Goal: Task Accomplishment & Management: Complete application form

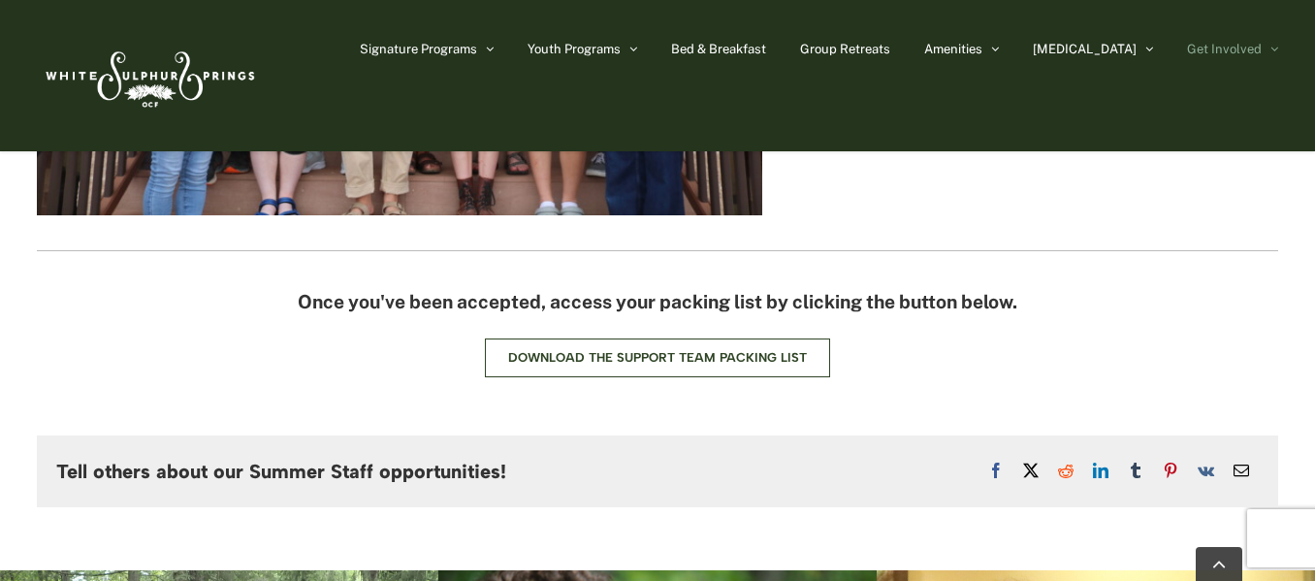
scroll to position [5264, 0]
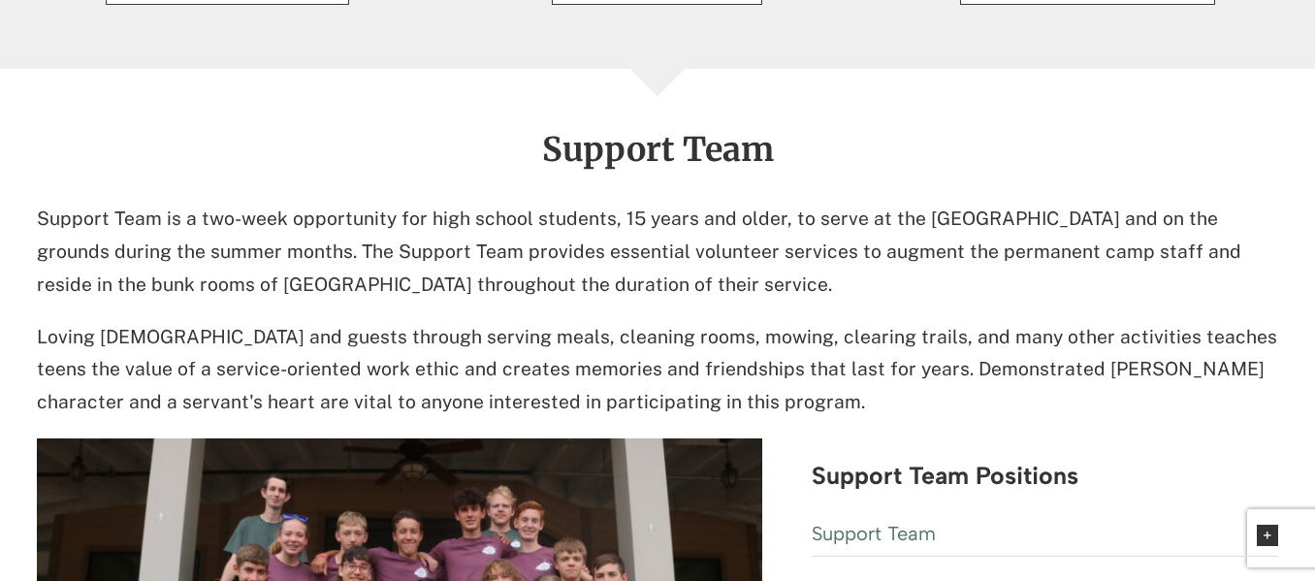
scroll to position [4584, 0]
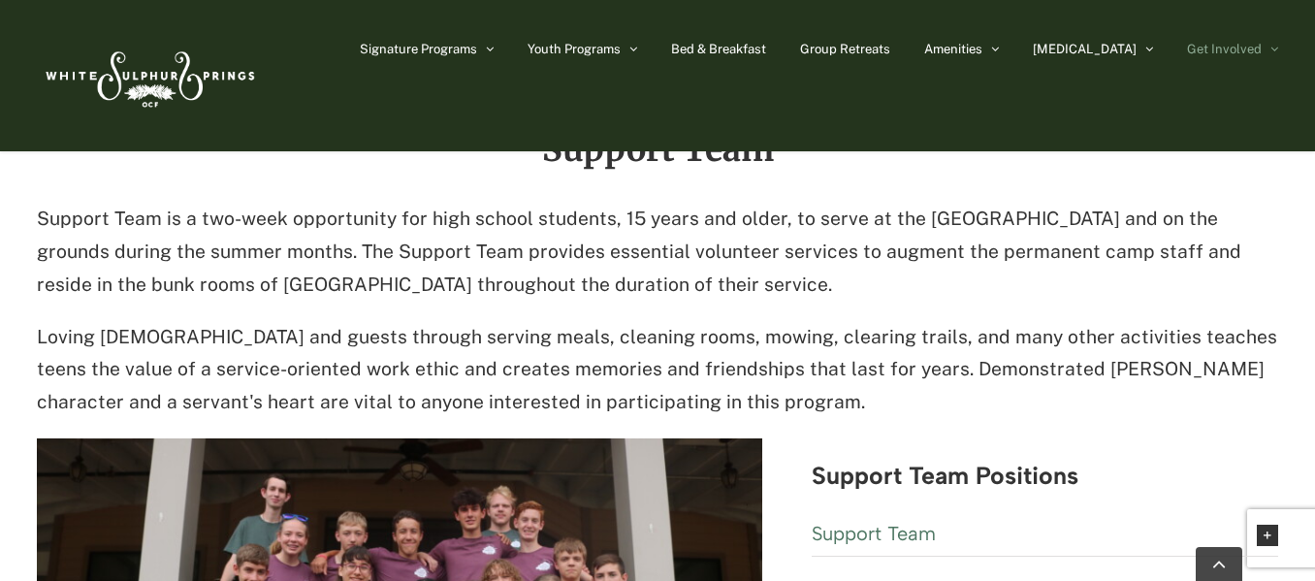
click at [895, 114] on div "Signature Programs Summer R&R Winter Retreat Holistic Health Workshop Resurrect…" at bounding box center [657, 75] width 1241 height 151
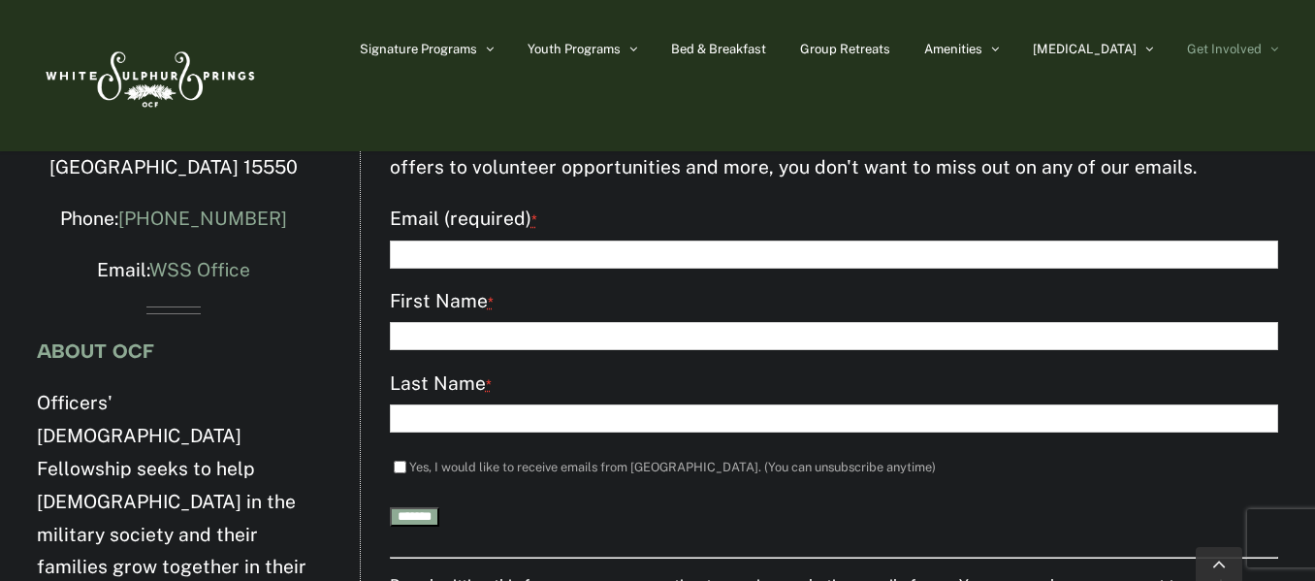
scroll to position [6322, 0]
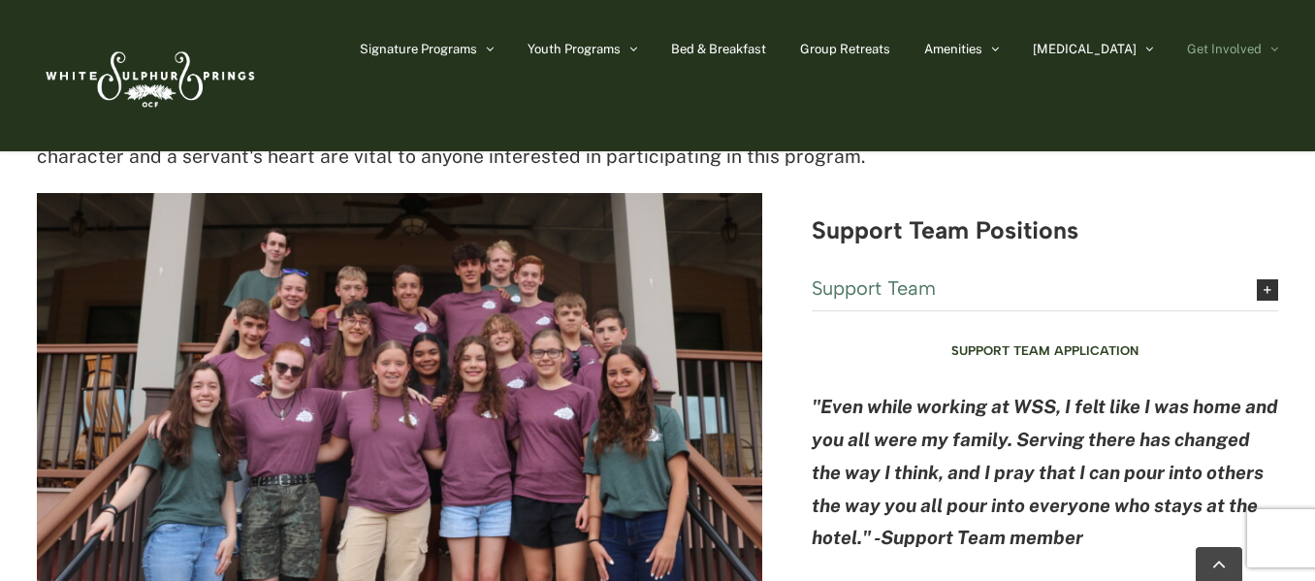
click at [442, 370] on img at bounding box center [399, 434] width 725 height 483
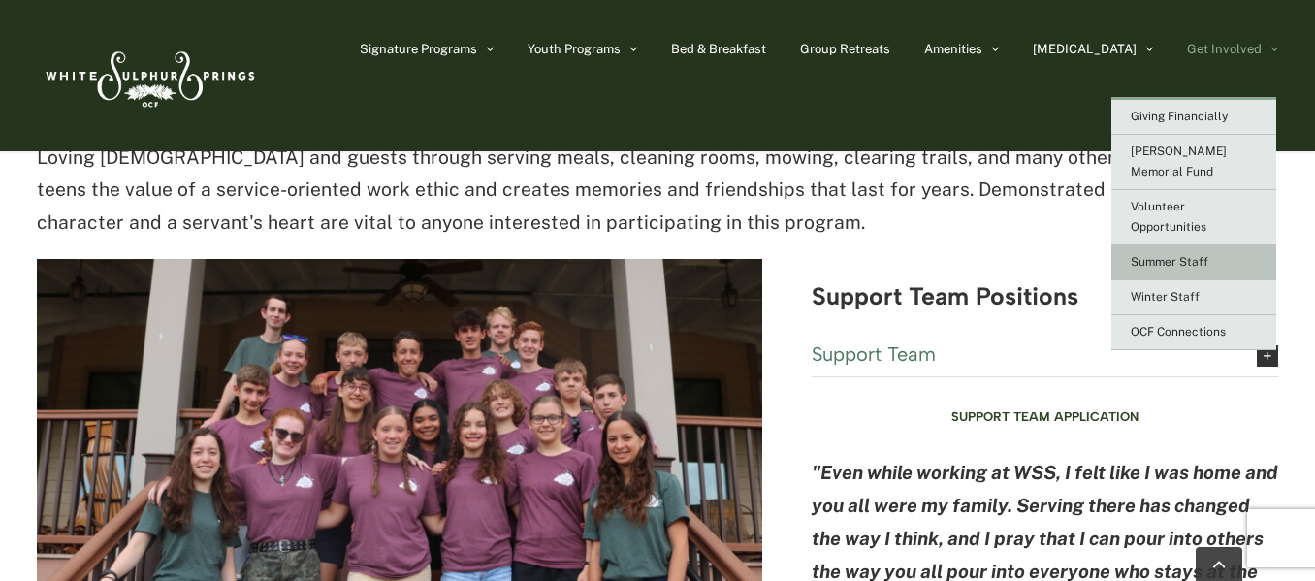
click at [1198, 255] on span "Summer Staff" at bounding box center [1169, 262] width 78 height 14
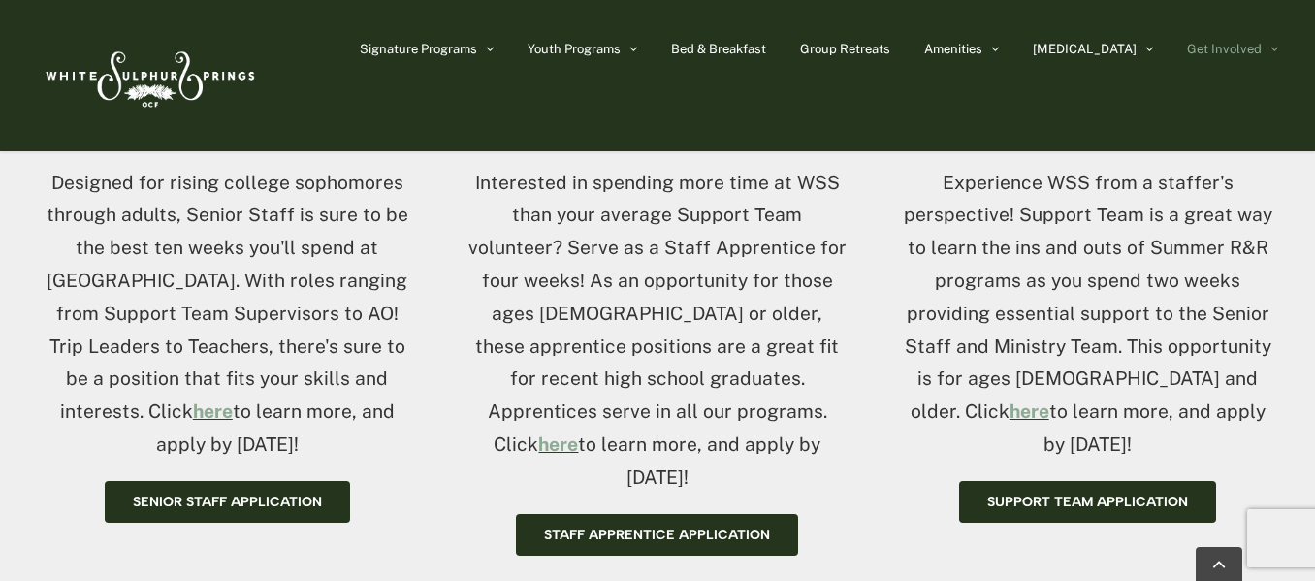
scroll to position [892, 0]
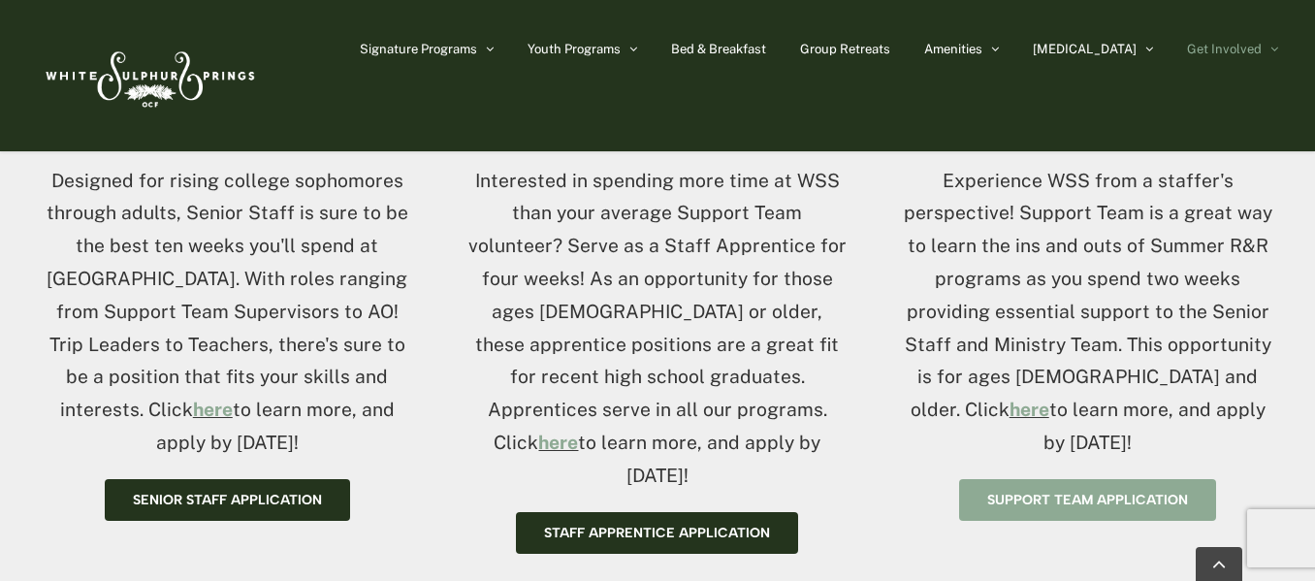
click at [1013, 492] on span "Support Team Application" at bounding box center [1087, 500] width 201 height 16
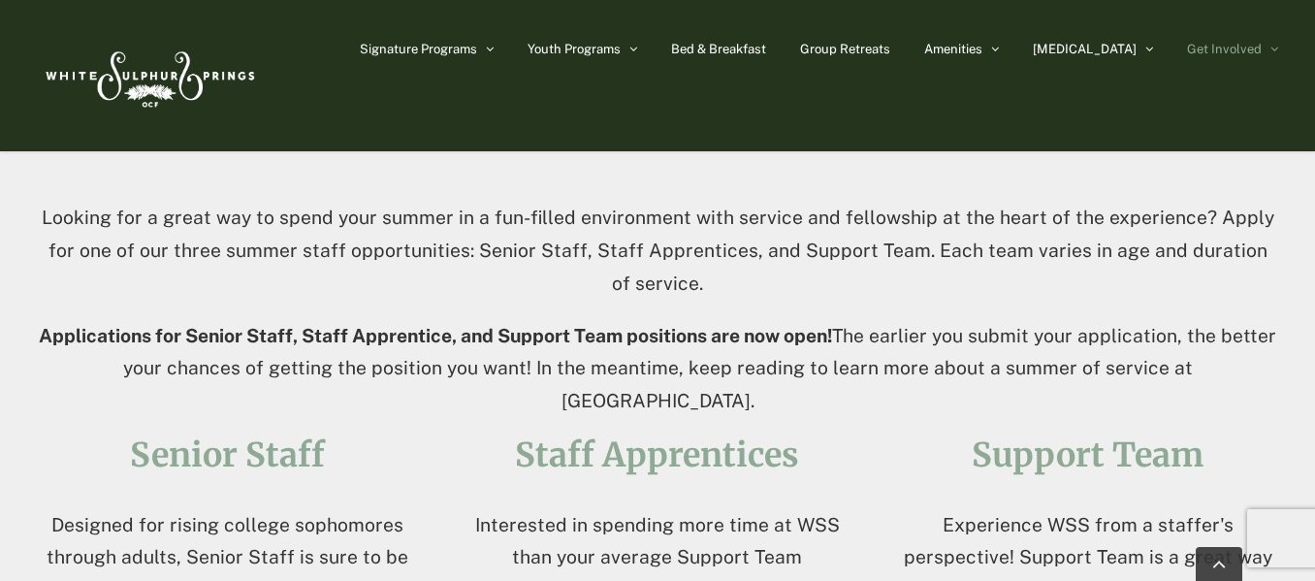
scroll to position [552, 0]
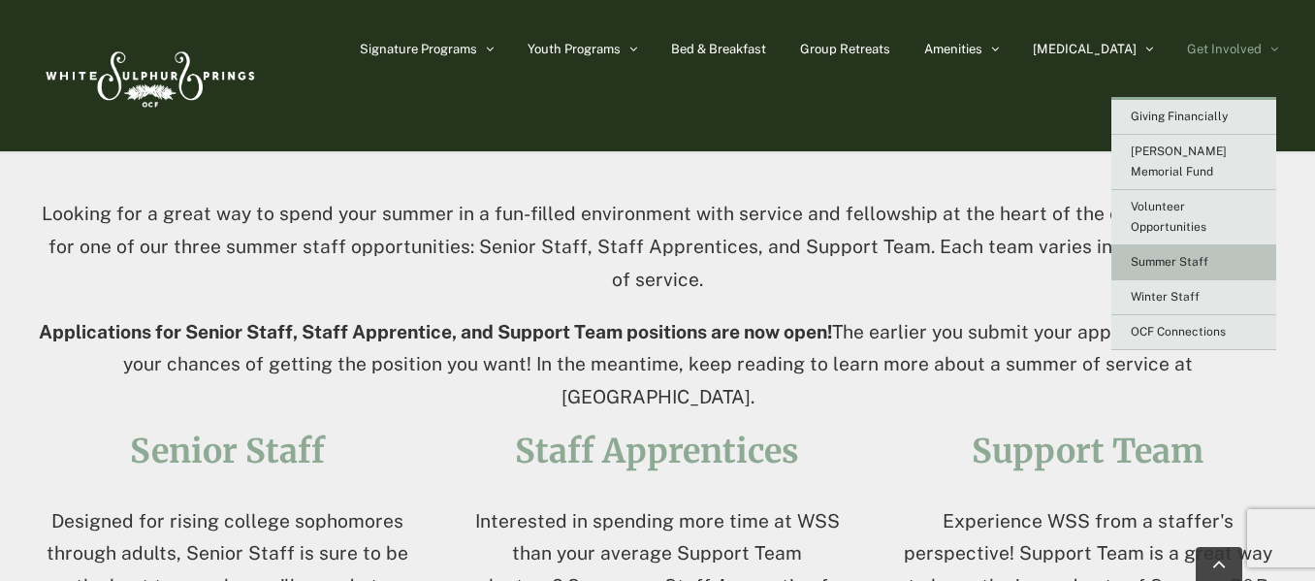
click at [1193, 255] on span "Summer Staff" at bounding box center [1169, 262] width 78 height 14
click at [1168, 248] on link "Summer Staff" at bounding box center [1193, 262] width 165 height 35
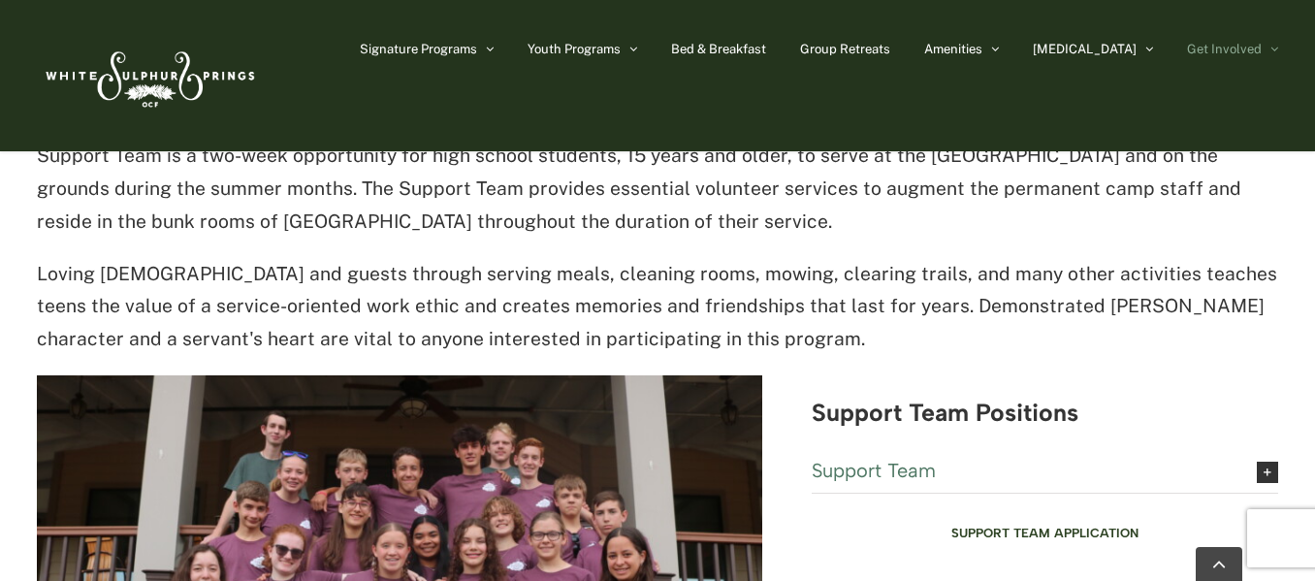
scroll to position [4623, 0]
